Goal: Information Seeking & Learning: Learn about a topic

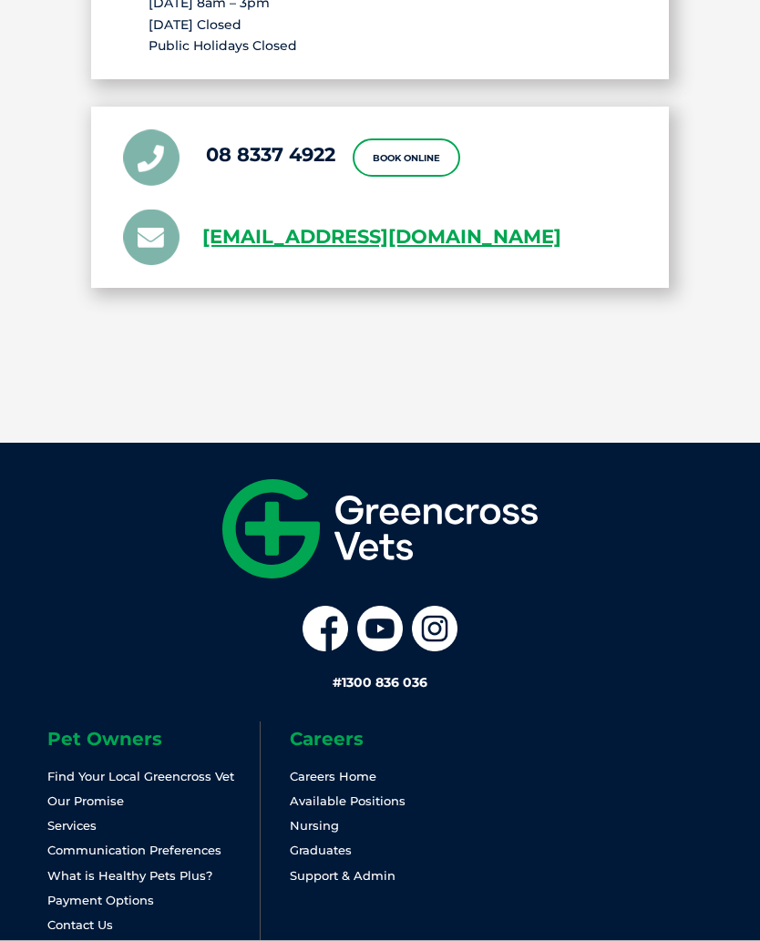
scroll to position [4484, 0]
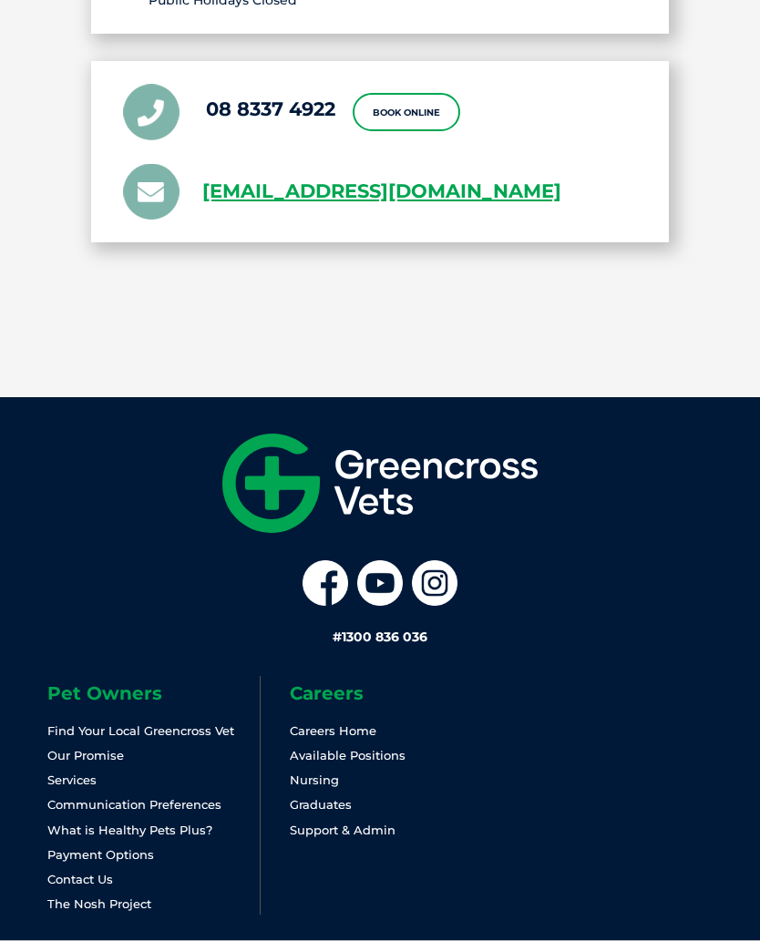
click at [146, 847] on link "Payment Options" at bounding box center [100, 854] width 107 height 15
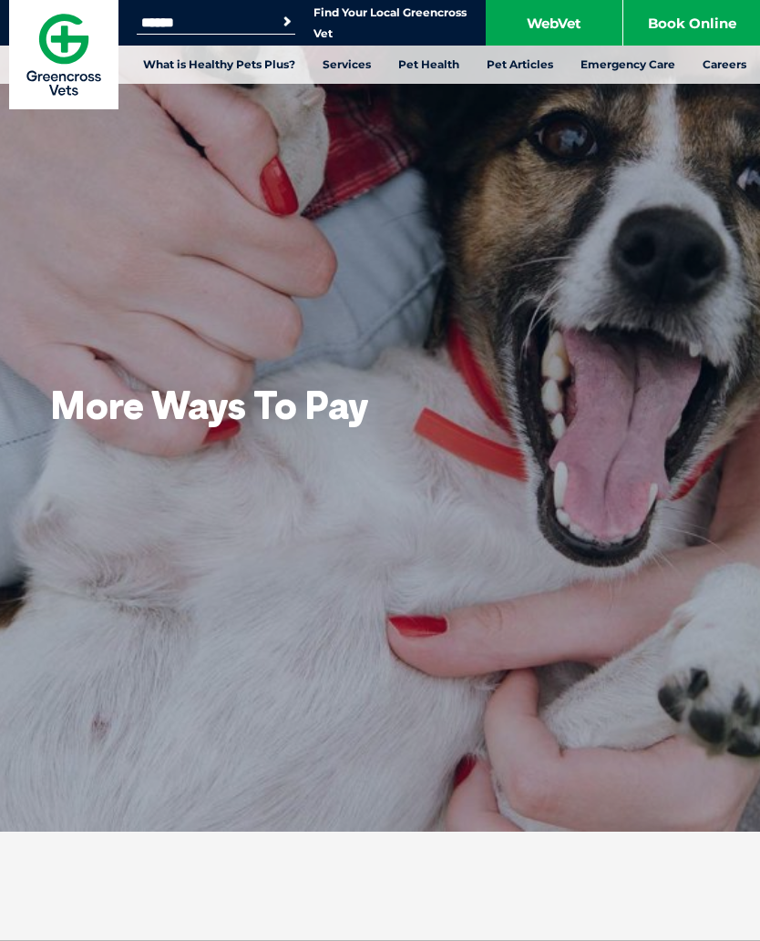
click at [640, 76] on link "Emergency Care" at bounding box center [628, 65] width 122 height 38
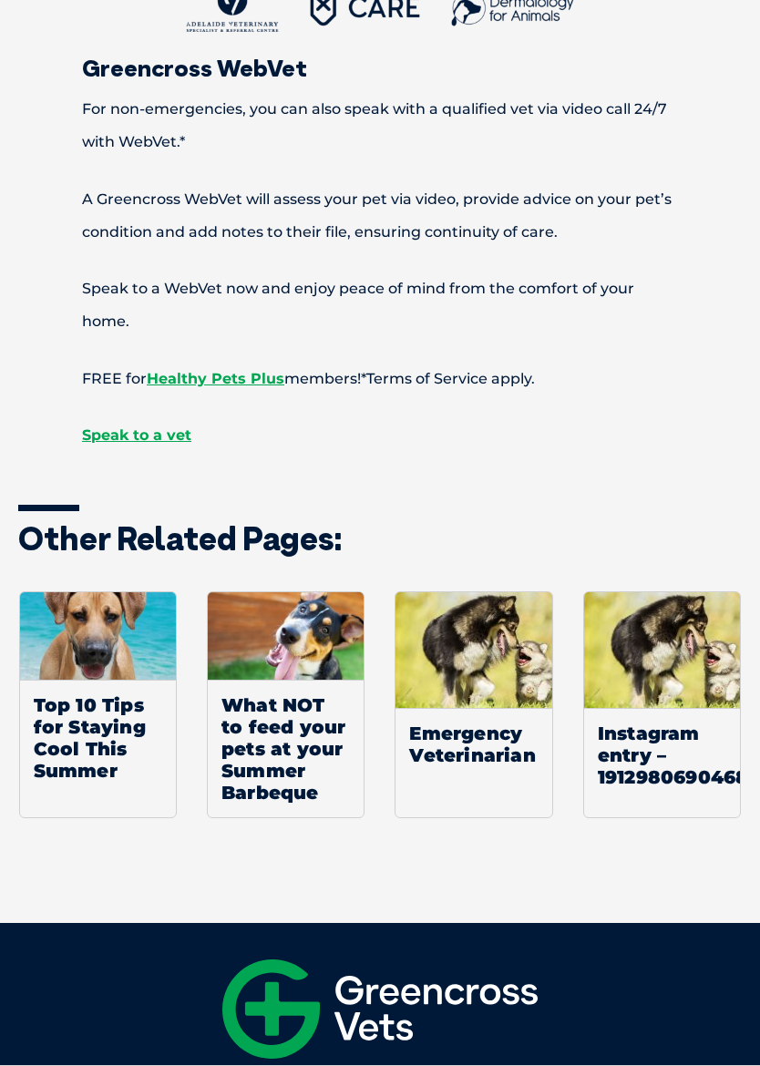
scroll to position [2483, 0]
